Goal: Task Accomplishment & Management: Use online tool/utility

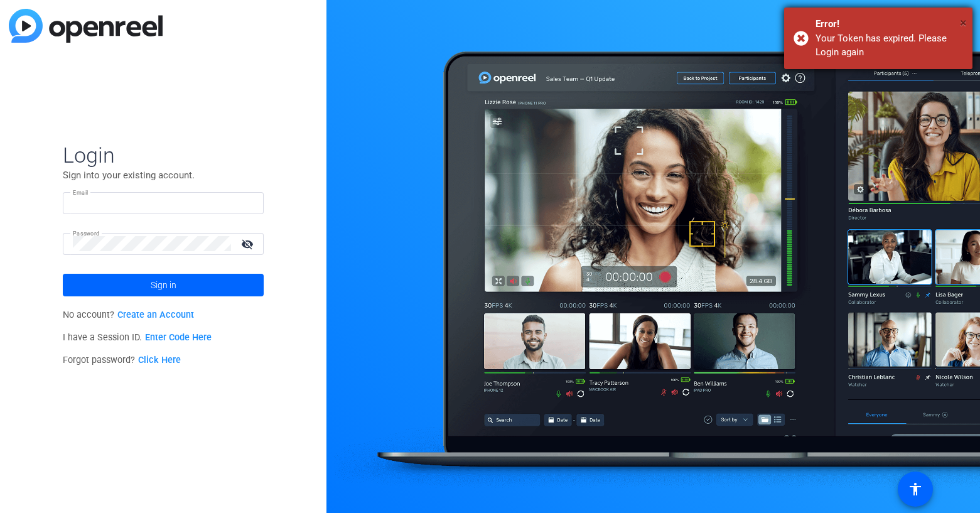
type input "[EMAIL_ADDRESS][DOMAIN_NAME]"
click at [963, 21] on span "×" at bounding box center [962, 22] width 7 height 15
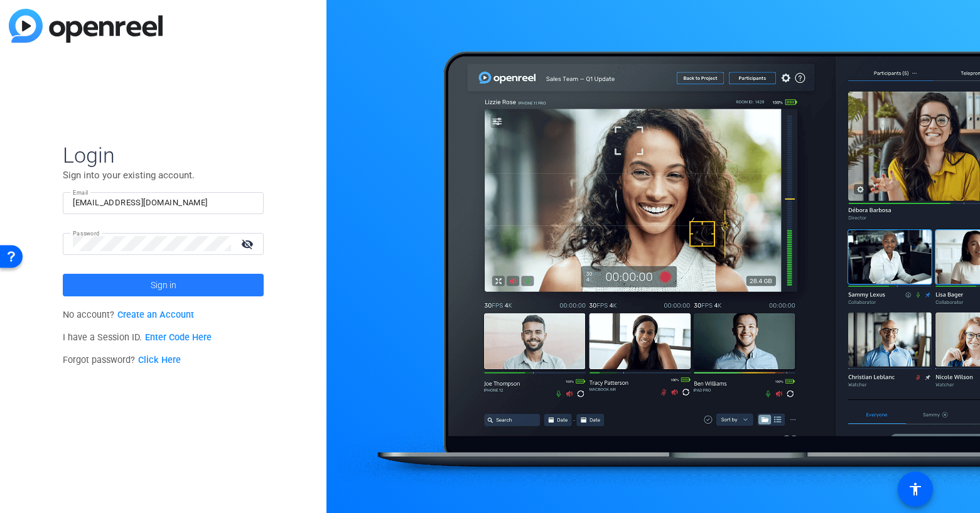
click at [183, 295] on span at bounding box center [163, 285] width 201 height 30
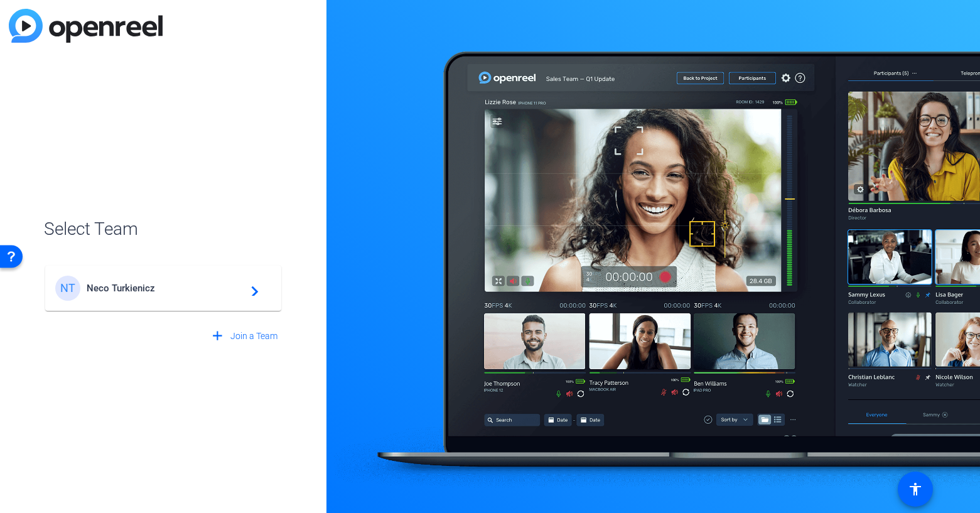
click at [207, 294] on div "NT Neco Turkienicz navigate_next" at bounding box center [163, 287] width 216 height 25
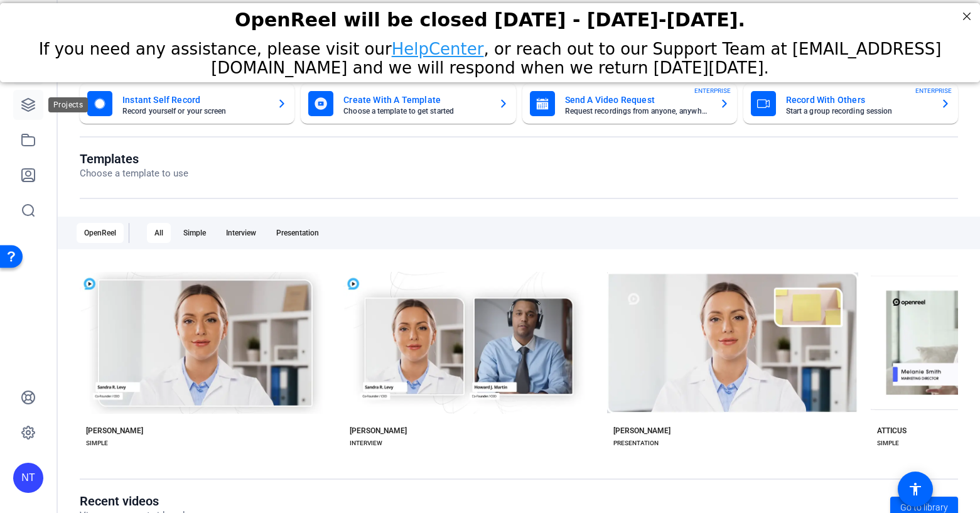
click at [35, 103] on icon at bounding box center [28, 104] width 15 height 15
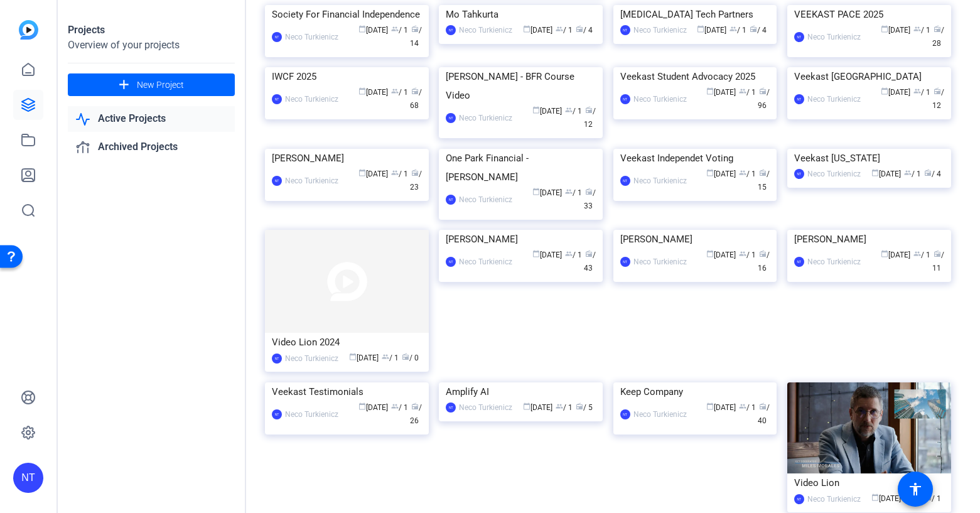
scroll to position [310, 0]
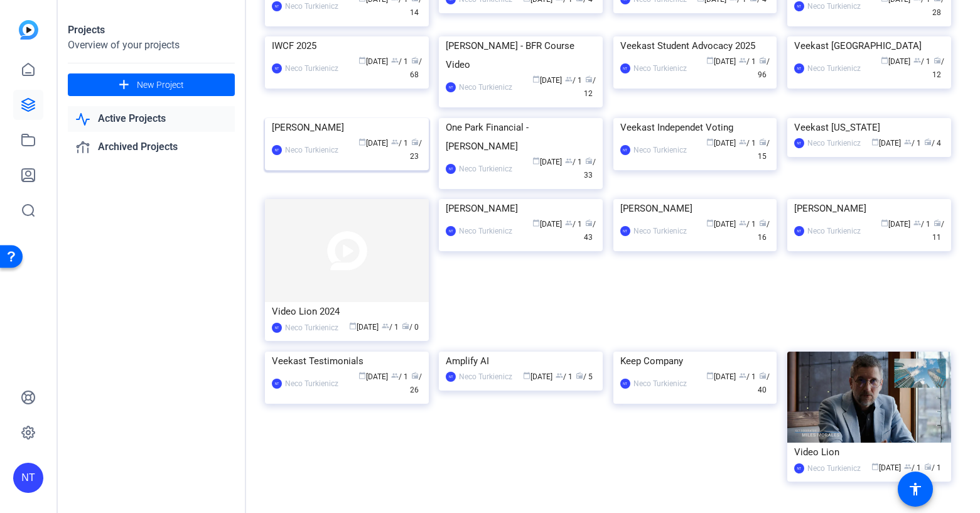
click at [361, 118] on img at bounding box center [347, 118] width 164 height 0
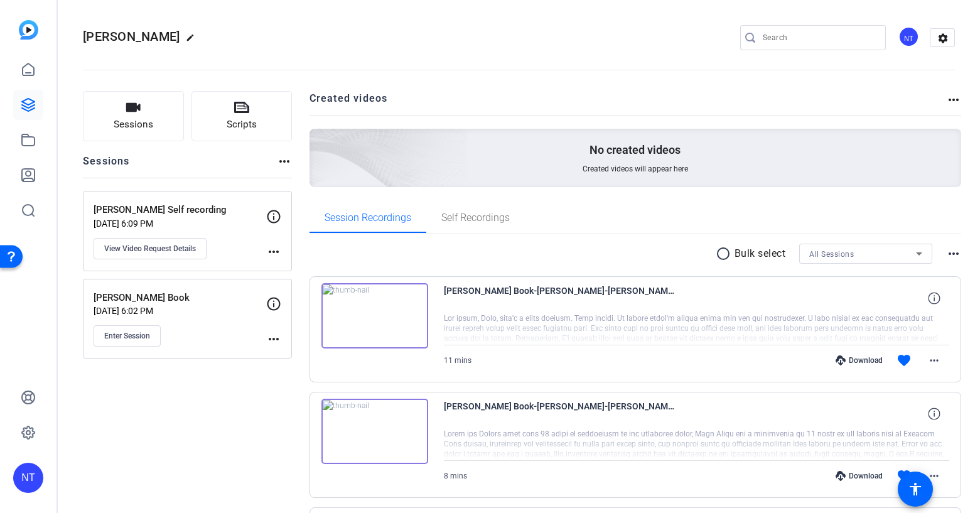
click at [275, 248] on mat-icon "more_horiz" at bounding box center [273, 251] width 15 height 15
click at [274, 248] on div at bounding box center [490, 256] width 980 height 513
click at [190, 248] on span "View Video Request Details" at bounding box center [150, 248] width 92 height 10
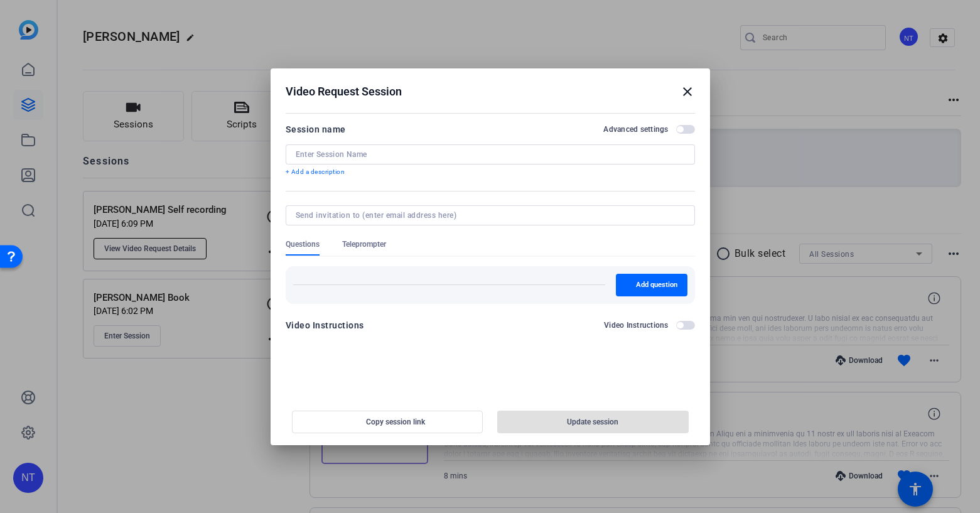
type input "[PERSON_NAME] Self recording"
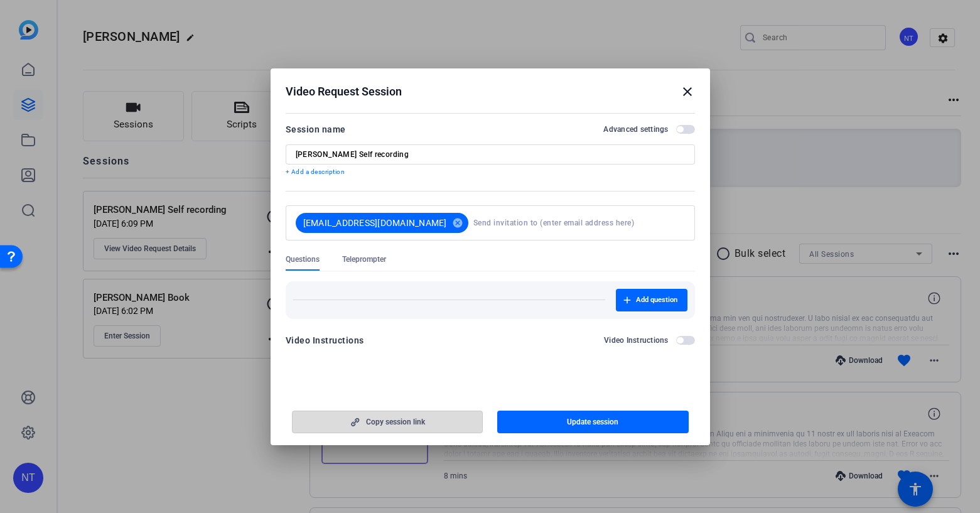
click at [405, 422] on span "Copy session link" at bounding box center [395, 422] width 59 height 10
